Goal: Transaction & Acquisition: Download file/media

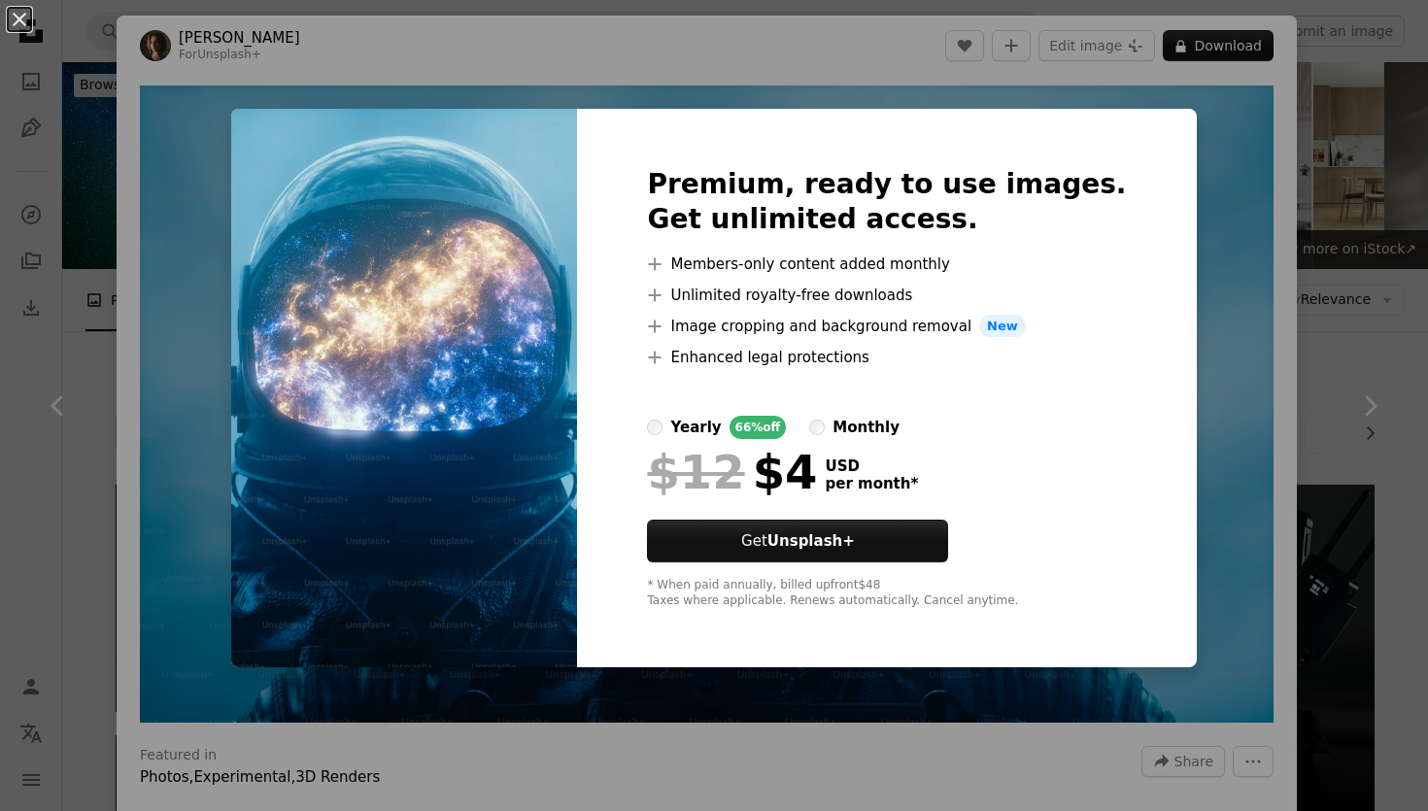
scroll to position [1245, 0]
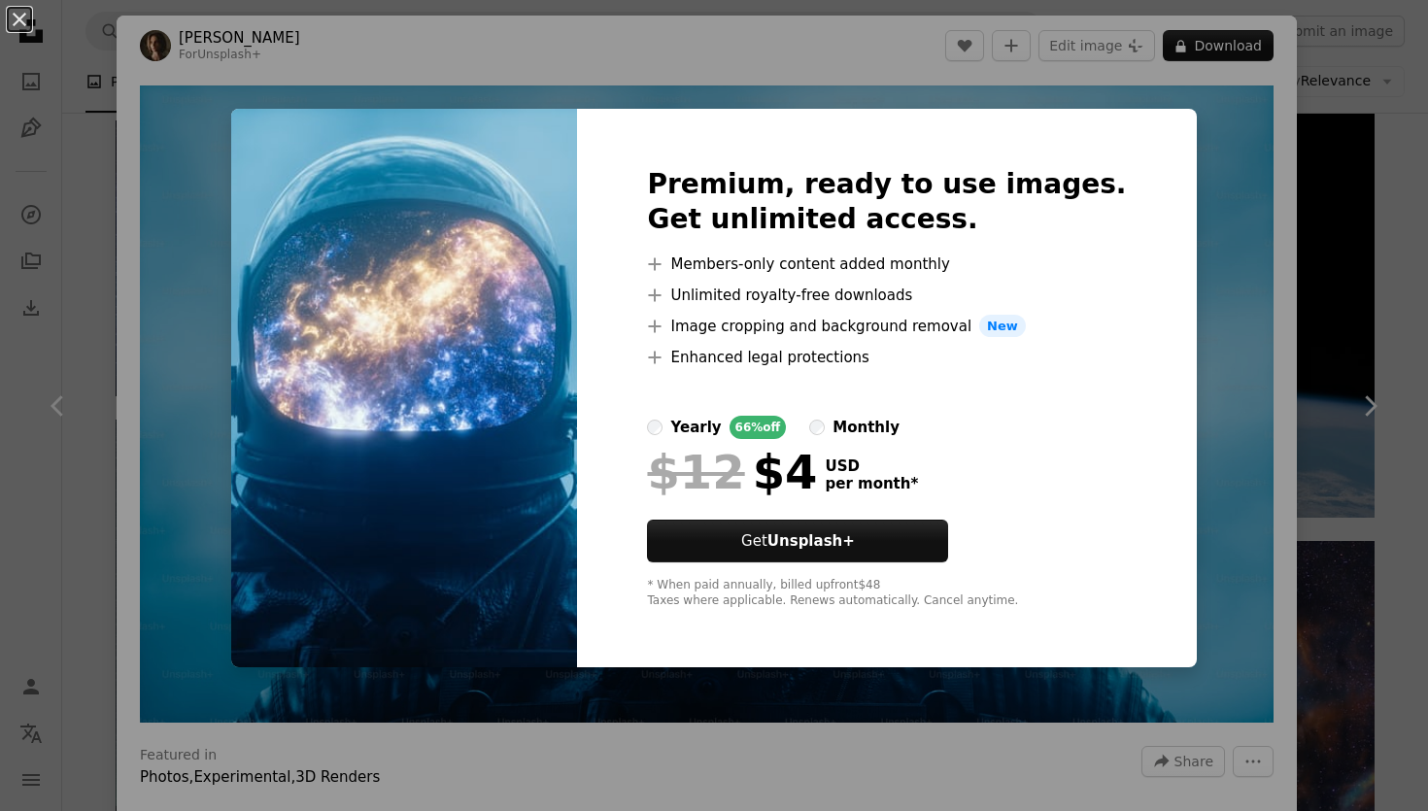
click at [1191, 145] on div "An X shape Premium, ready to use images. Get unlimited access. A plus sign Memb…" at bounding box center [714, 405] width 1428 height 811
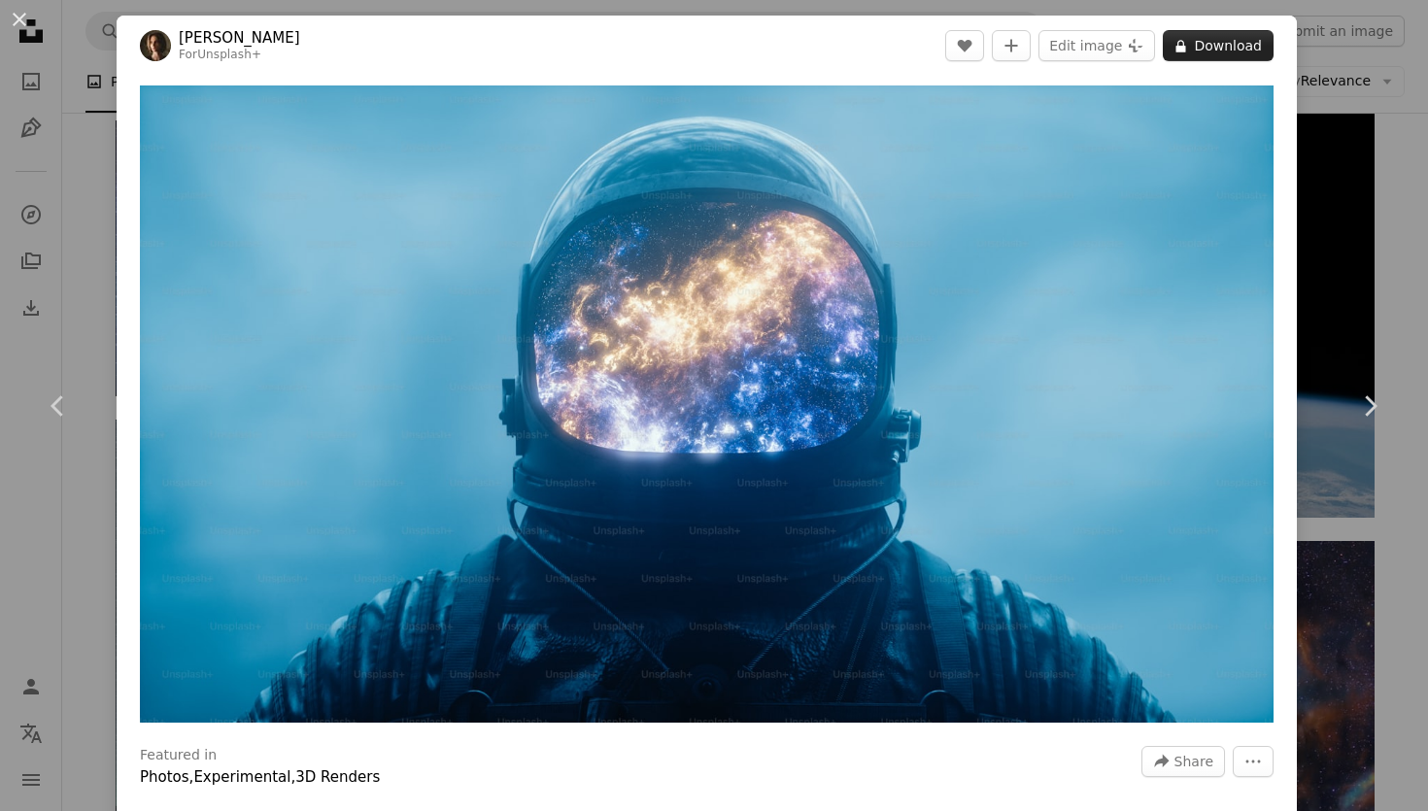
click at [1190, 56] on button "A lock Download" at bounding box center [1218, 45] width 111 height 31
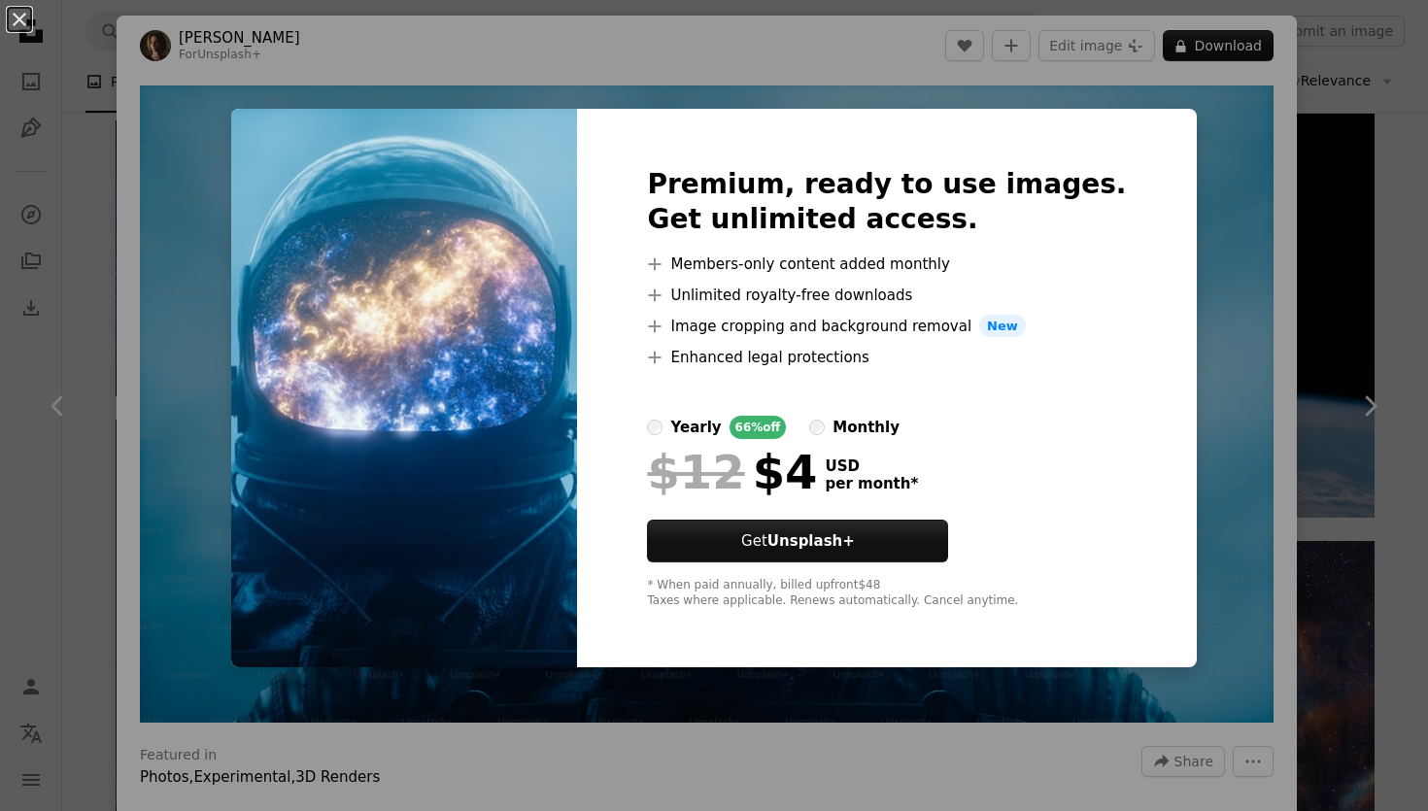
click at [870, 419] on label "monthly" at bounding box center [854, 427] width 90 height 23
click at [1179, 183] on div "An X shape Premium, ready to use images. Get unlimited access. A plus sign Memb…" at bounding box center [714, 405] width 1428 height 811
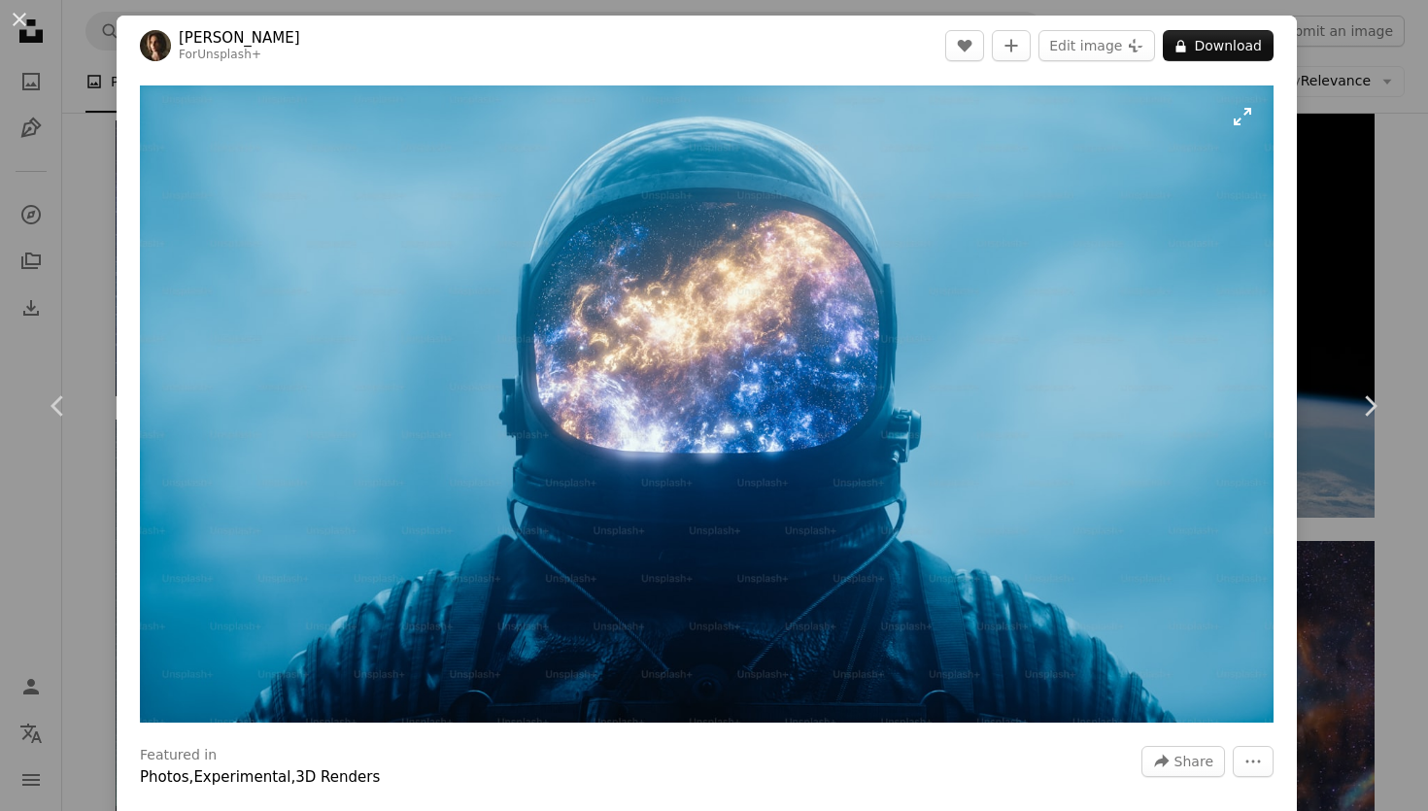
drag, startPoint x: 138, startPoint y: 80, endPoint x: 362, endPoint y: 357, distance: 356.5
click at [363, 358] on div "Zoom in" at bounding box center [707, 404] width 1181 height 657
click at [18, 25] on button "An X shape" at bounding box center [19, 19] width 23 height 23
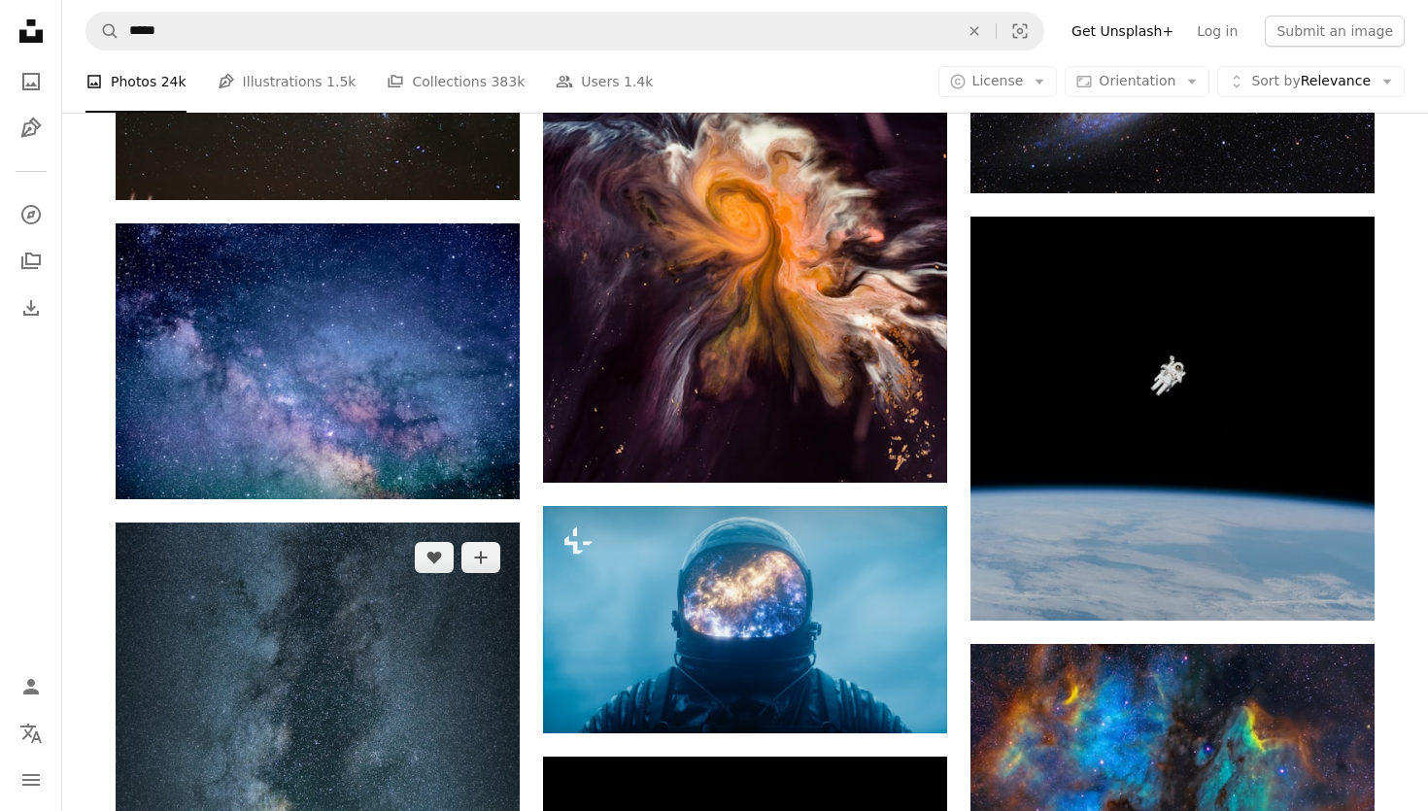
scroll to position [1145, 0]
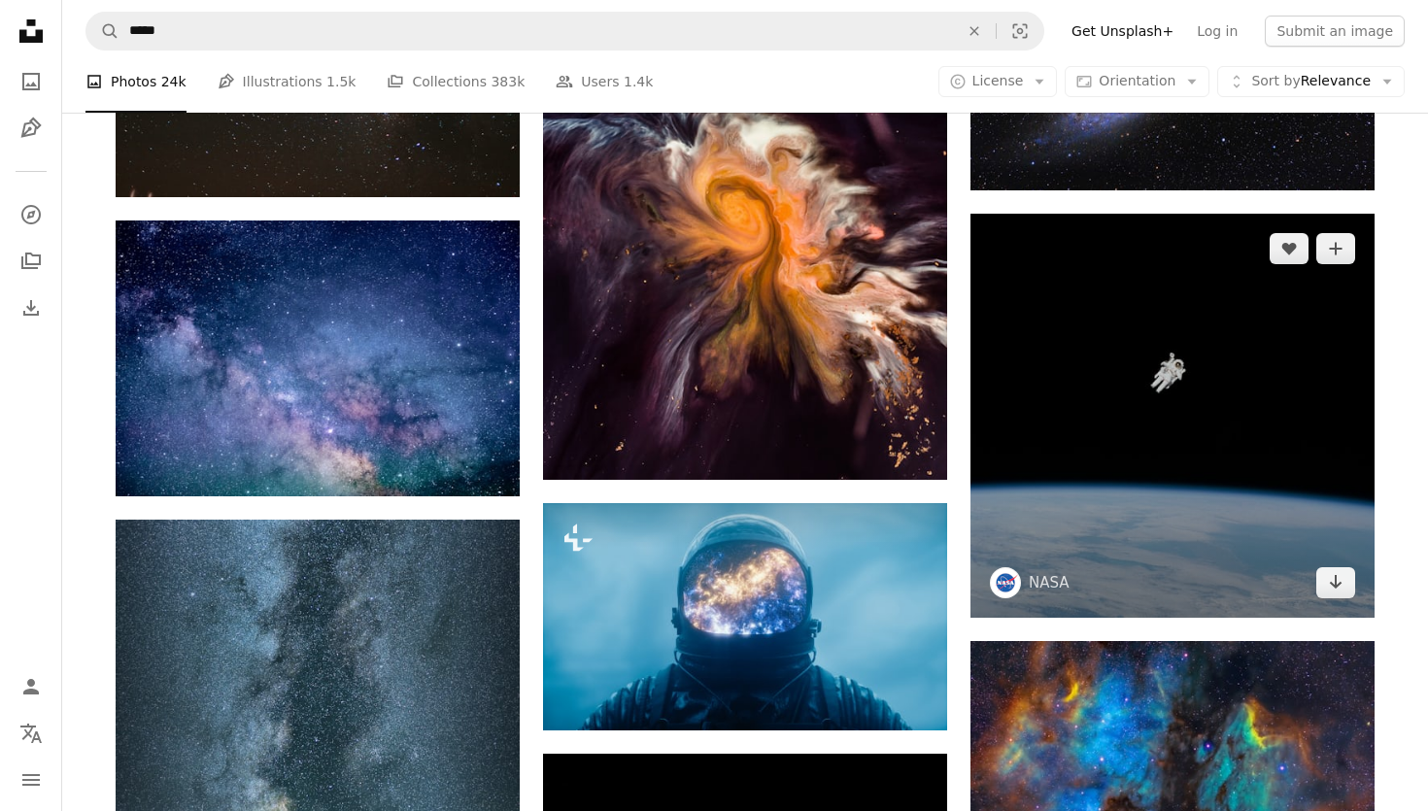
click at [1132, 410] on img at bounding box center [1173, 416] width 404 height 404
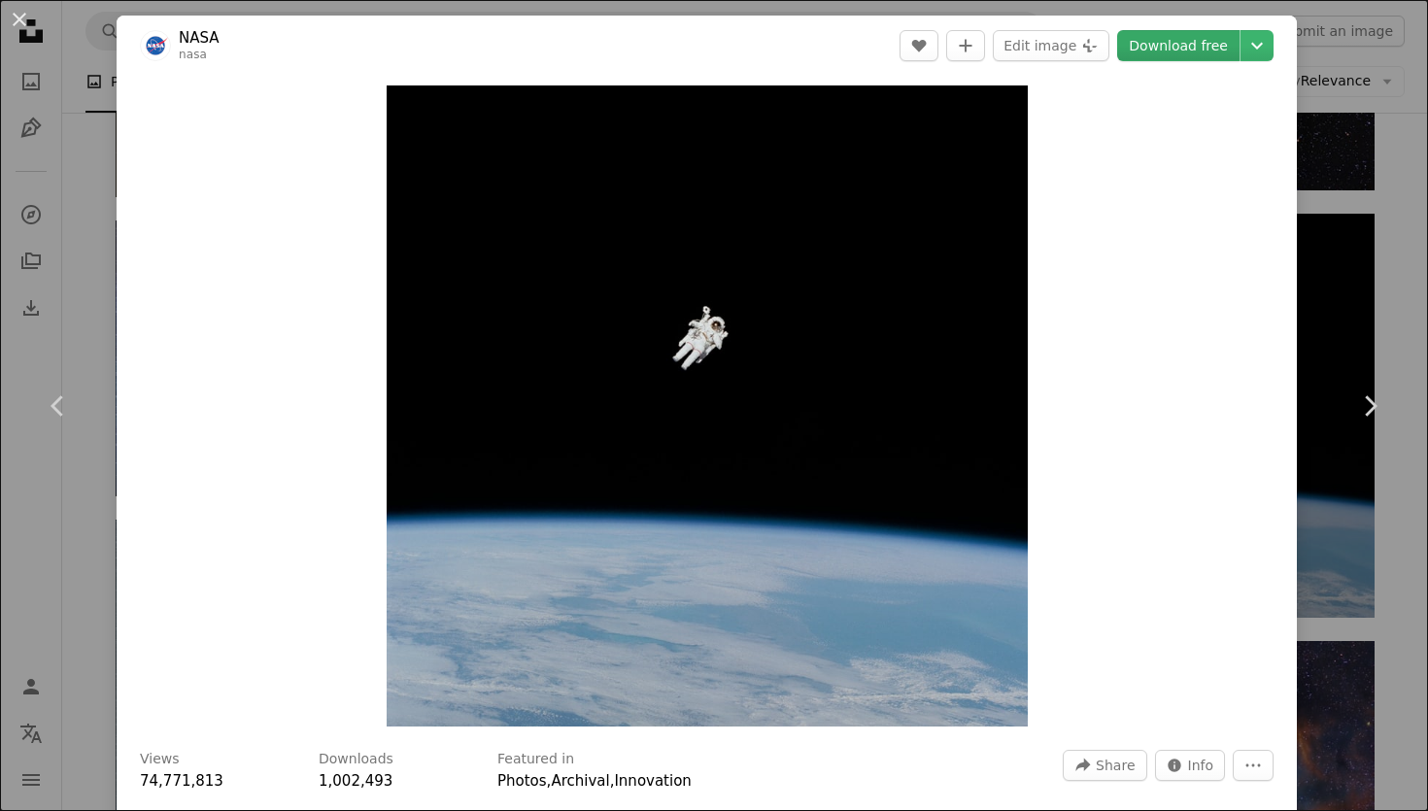
click at [1222, 58] on link "Download free" at bounding box center [1179, 45] width 122 height 31
